Goal: Transaction & Acquisition: Purchase product/service

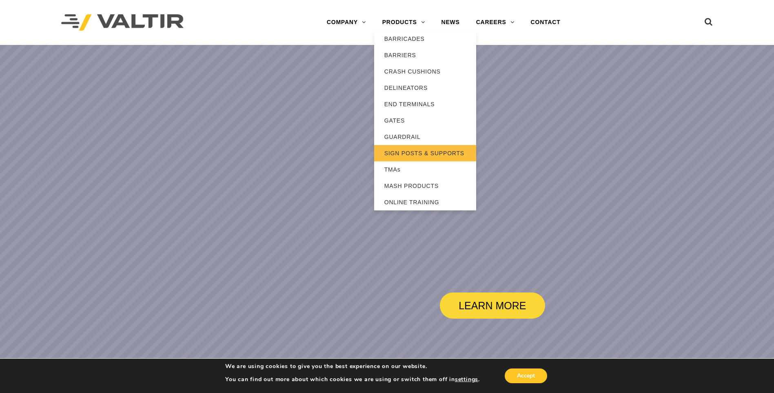
click at [439, 151] on link "SIGN POSTS & SUPPORTS" at bounding box center [425, 153] width 102 height 16
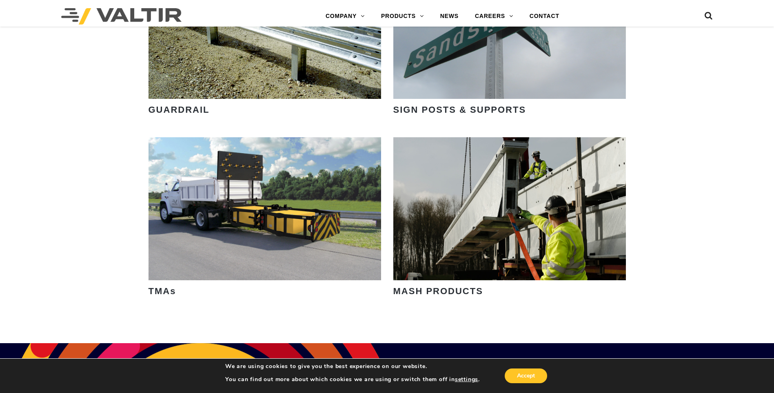
scroll to position [1184, 0]
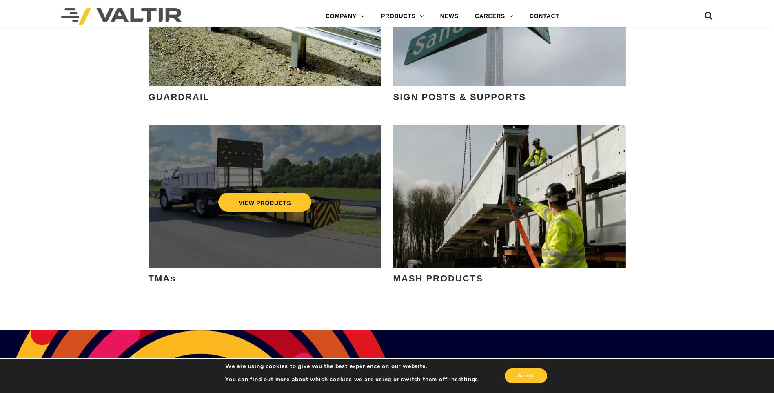
click at [229, 160] on div "VIEW PRODUCTS" at bounding box center [265, 195] width 233 height 143
click at [273, 207] on link "VIEW PRODUCTS" at bounding box center [264, 202] width 93 height 19
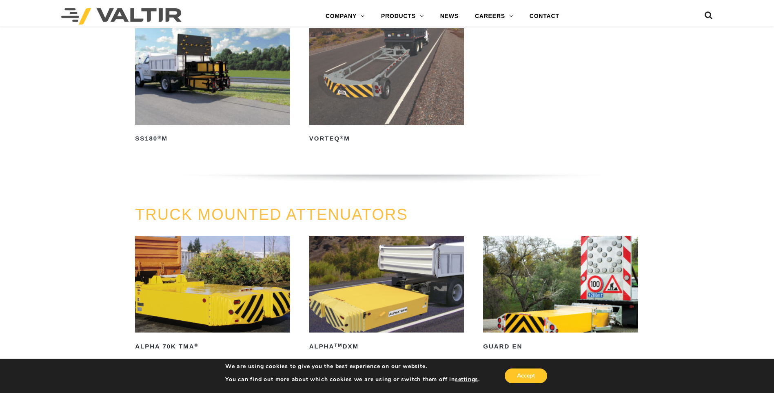
scroll to position [245, 0]
